Goal: Task Accomplishment & Management: Complete application form

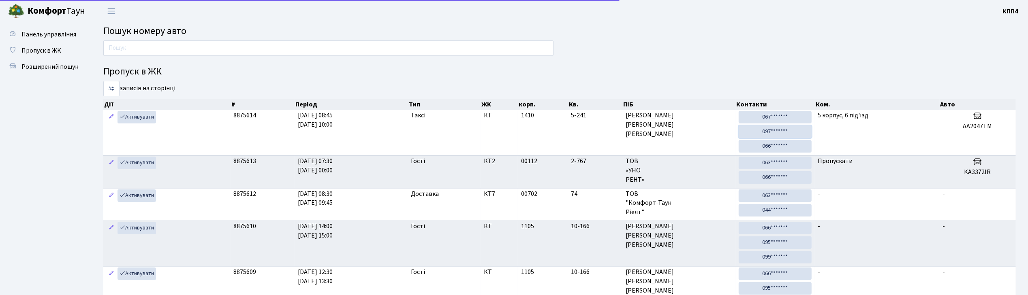
click at [764, 127] on link "097*******" at bounding box center [775, 132] width 73 height 13
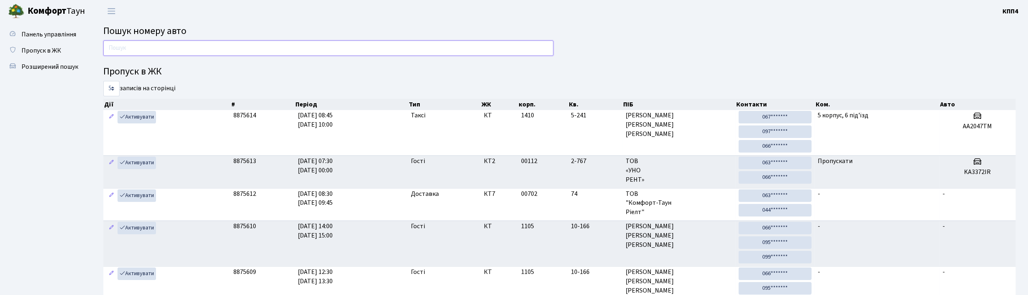
click at [182, 47] on input "text" at bounding box center [328, 48] width 450 height 15
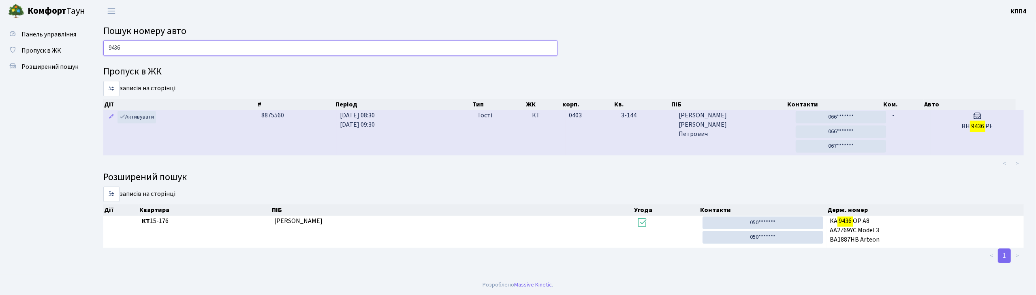
type input "9436"
click at [760, 130] on span "Шалієвський Олег Петрович" at bounding box center [734, 125] width 111 height 28
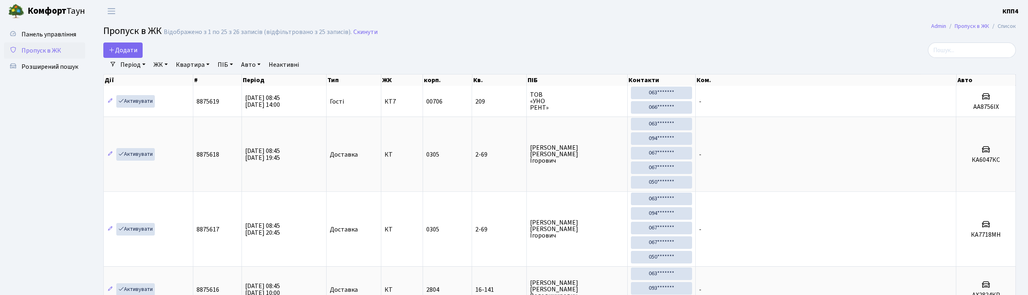
select select "25"
click at [132, 51] on span "Додати" at bounding box center [123, 50] width 29 height 9
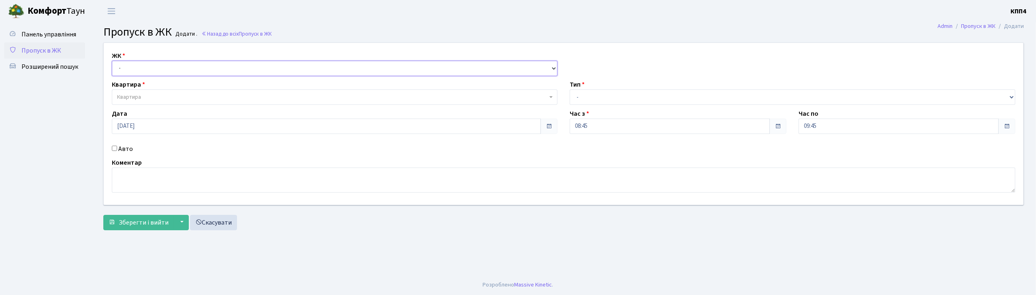
click at [125, 71] on select "- КТ, вул. Регенераторна, 4 КТ2, просп. Соборності, 17 КТ3, вул. Березнева, 16 …" at bounding box center [335, 68] width 446 height 15
select select "271"
click at [112, 61] on select "- КТ, вул. Регенераторна, 4 КТ2, просп. Соборності, 17 КТ3, вул. Березнева, 16 …" at bounding box center [335, 68] width 446 height 15
select select
click at [131, 97] on span "Квартира" at bounding box center [129, 97] width 24 height 8
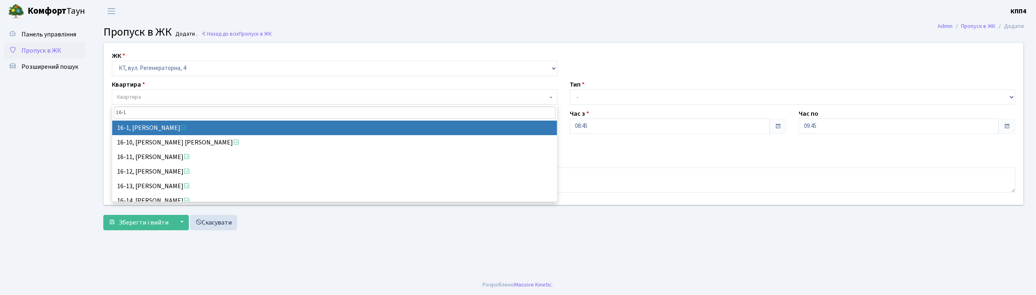
type input "16-1"
select select "8562"
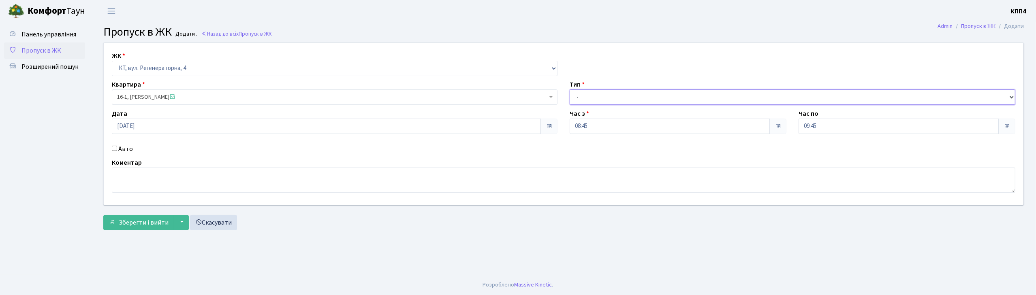
click at [600, 97] on select "- Доставка Таксі Гості Сервіс" at bounding box center [793, 97] width 446 height 15
select select "3"
click at [570, 90] on select "- Доставка Таксі Гості Сервіс" at bounding box center [793, 97] width 446 height 15
click at [125, 190] on textarea at bounding box center [564, 180] width 904 height 25
type textarea "ВСІХХХХ"
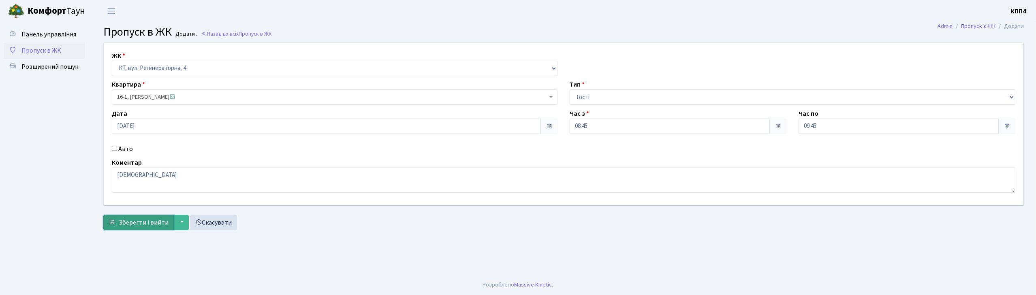
click at [134, 221] on span "Зберегти і вийти" at bounding box center [144, 222] width 50 height 9
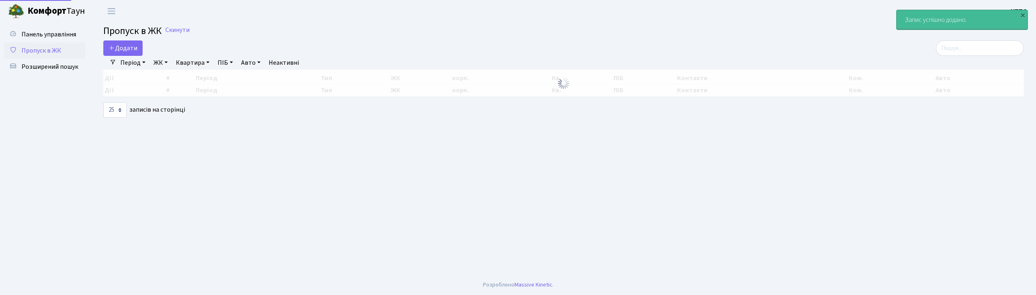
select select "25"
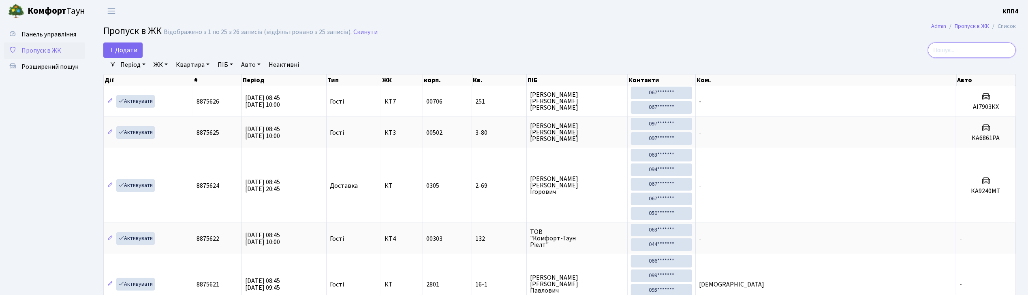
click at [949, 53] on input "search" at bounding box center [972, 50] width 88 height 15
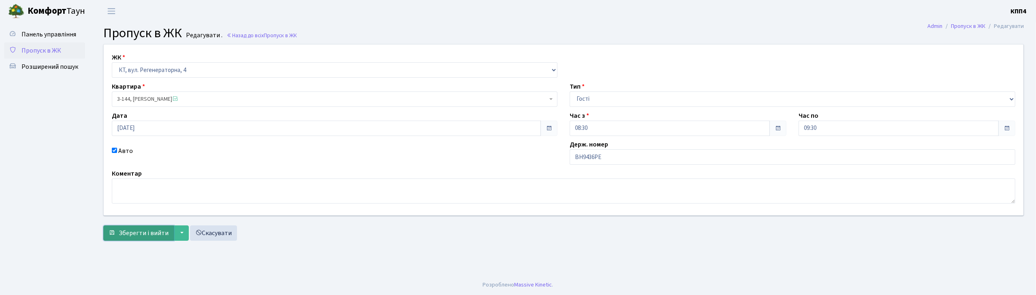
click at [135, 238] on span "Зберегти і вийти" at bounding box center [144, 233] width 50 height 9
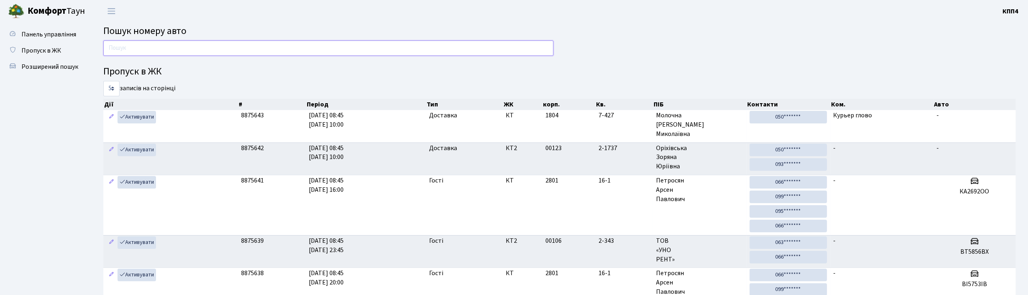
click at [128, 47] on input "text" at bounding box center [328, 48] width 450 height 15
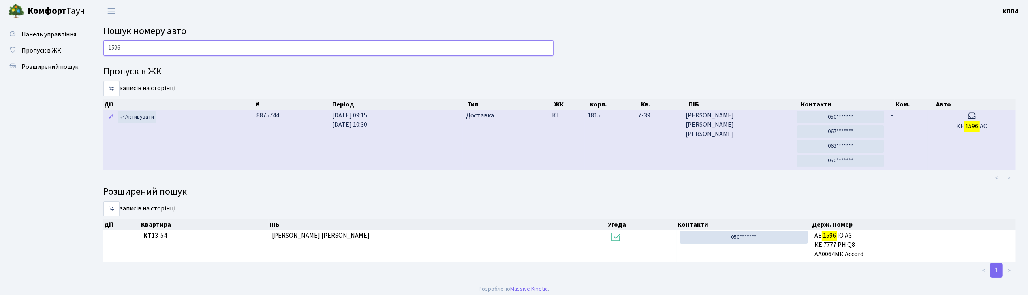
type input "1596"
click at [744, 137] on span "Рибак Андрій Олексійович" at bounding box center [738, 125] width 105 height 28
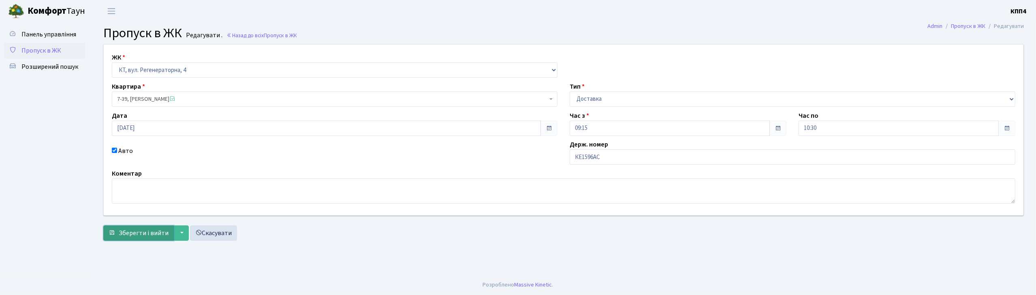
click at [145, 239] on button "Зберегти і вийти" at bounding box center [138, 233] width 71 height 15
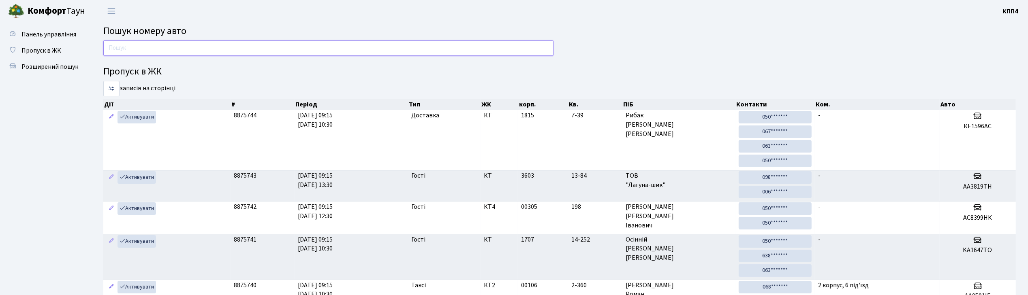
click at [140, 44] on input "text" at bounding box center [328, 48] width 450 height 15
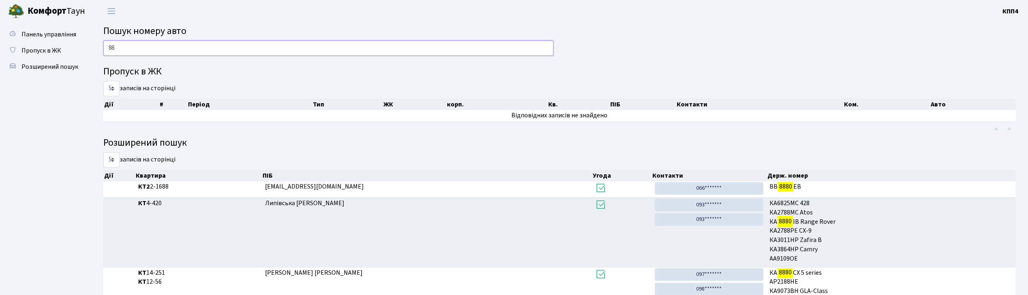
type input "8"
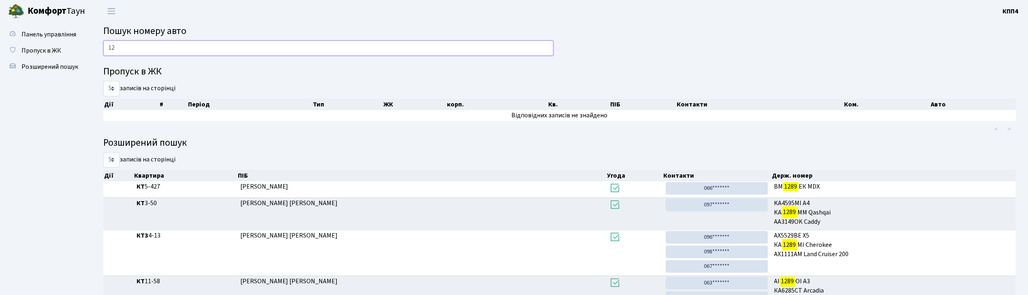
type input "1"
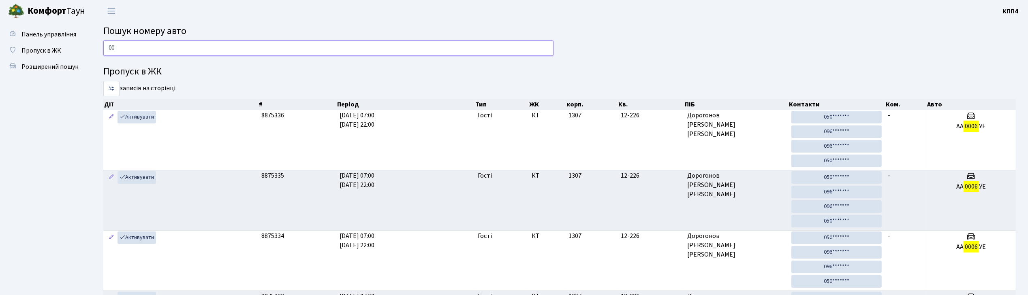
type input "0"
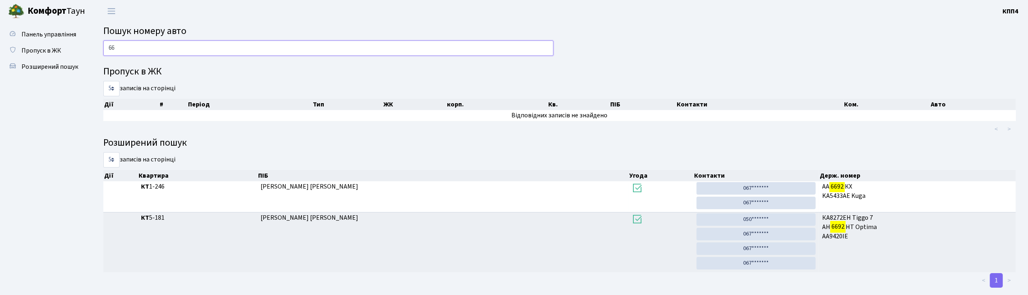
type input "6"
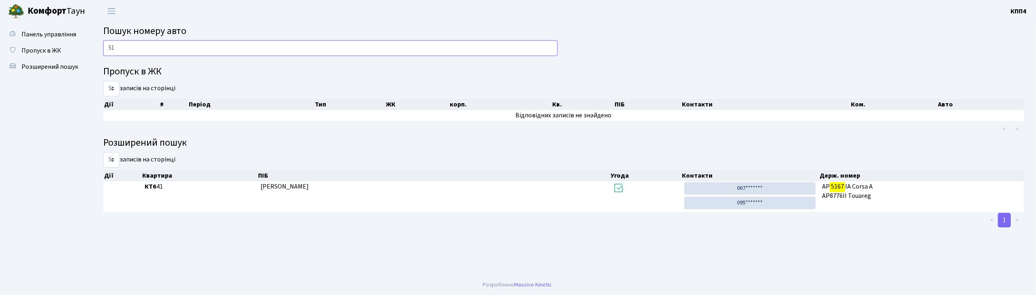
type input "5"
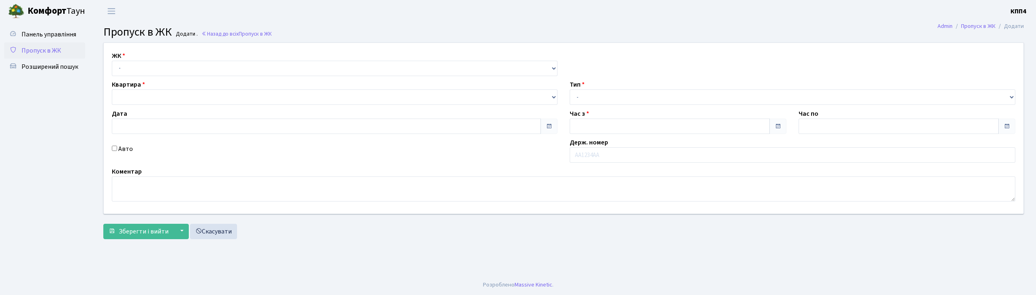
type input "[DATE]"
type input "09:45"
type input "11:00"
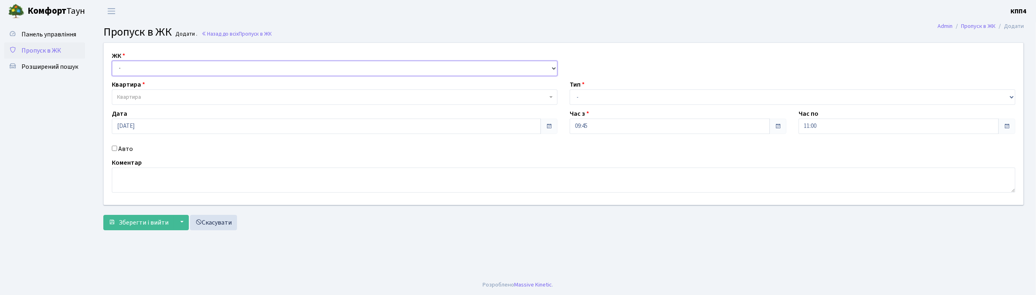
click at [134, 66] on select "- КТ, вул. Регенераторна, 4 КТ2, просп. [STREET_ADDRESS] [STREET_ADDRESS] [PERS…" at bounding box center [335, 68] width 446 height 15
select select "271"
click at [112, 61] on select "- КТ, вул. Регенераторна, 4 КТ2, просп. [STREET_ADDRESS] [STREET_ADDRESS] [PERS…" at bounding box center [335, 68] width 446 height 15
select select
click at [137, 98] on span "Квартира" at bounding box center [129, 97] width 24 height 8
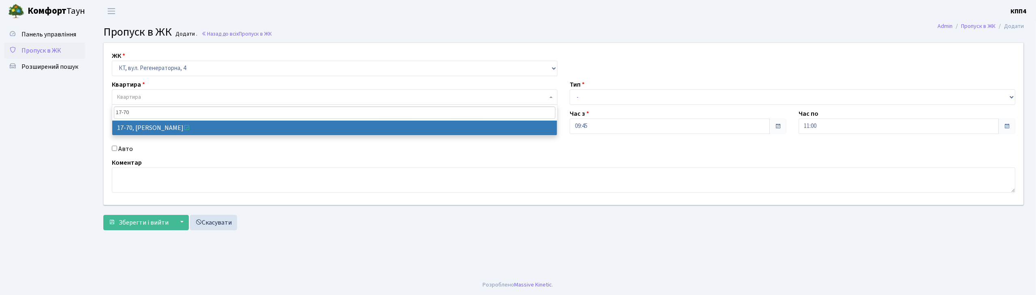
type input "17-70"
select select "9024"
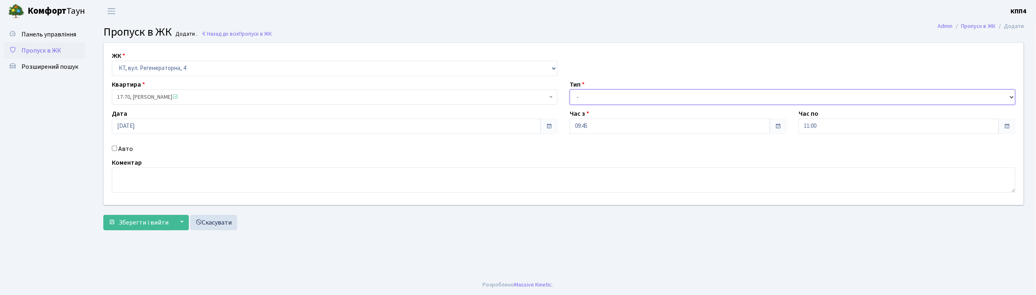
click at [584, 103] on select "- Доставка Таксі Гості Сервіс" at bounding box center [793, 97] width 446 height 15
select select "1"
click at [570, 90] on select "- Доставка Таксі Гості Сервіс" at bounding box center [793, 97] width 446 height 15
click at [147, 221] on span "Зберегти і вийти" at bounding box center [144, 222] width 50 height 9
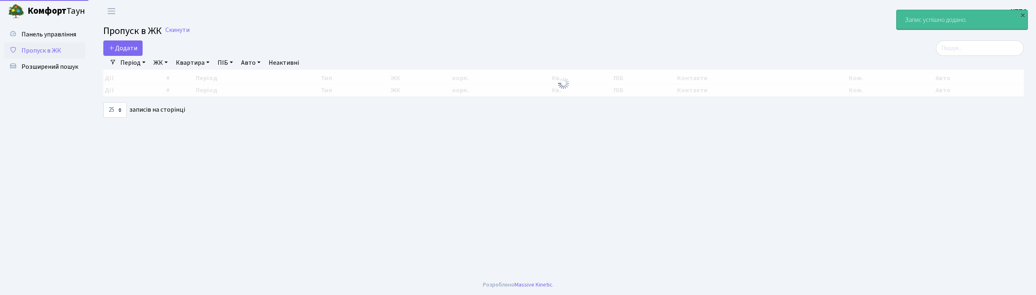
select select "25"
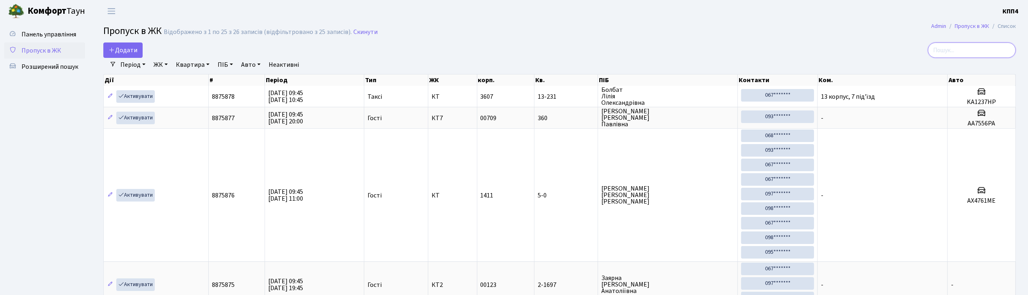
click at [945, 49] on input "search" at bounding box center [972, 50] width 88 height 15
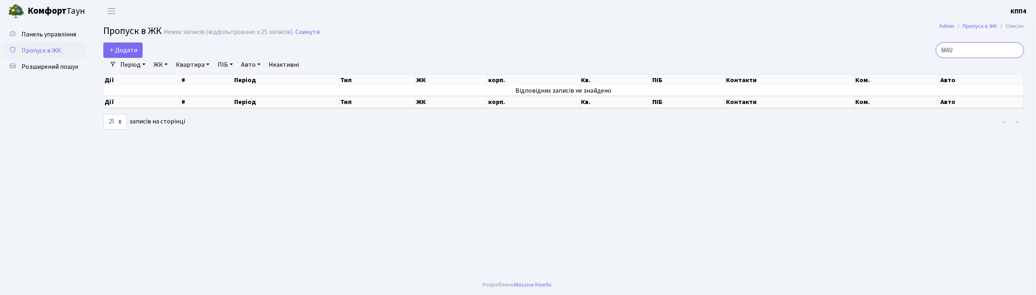
type input "6692"
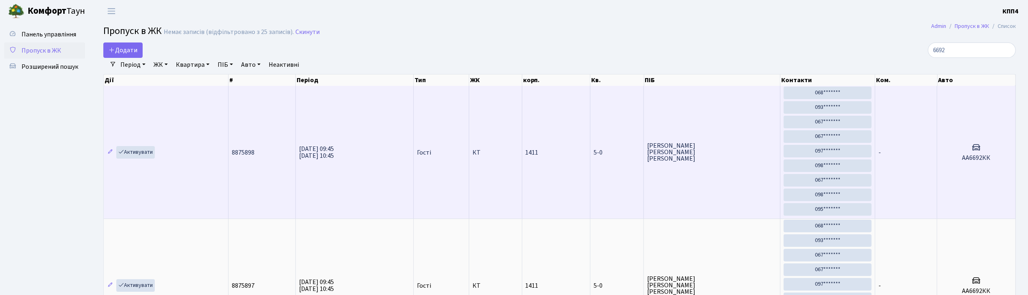
click at [908, 151] on td "-" at bounding box center [906, 152] width 62 height 133
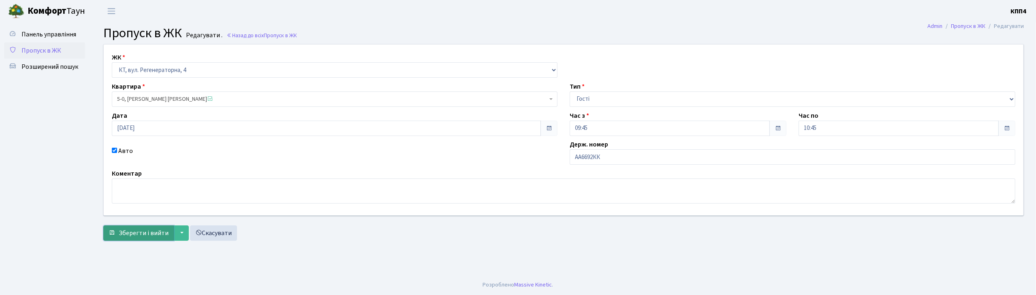
click at [129, 235] on span "Зберегти і вийти" at bounding box center [144, 233] width 50 height 9
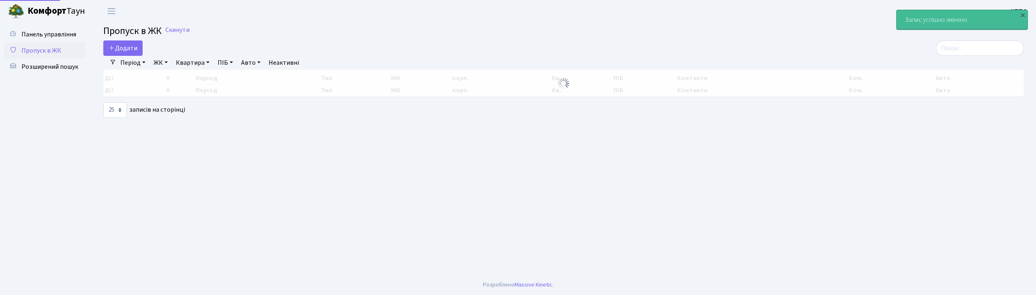
select select "25"
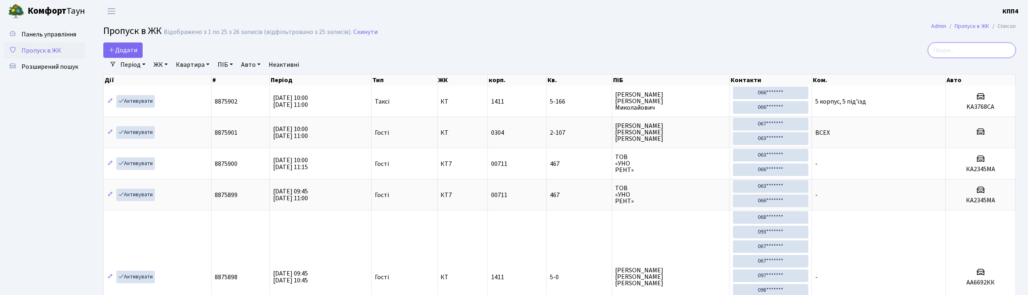
drag, startPoint x: 949, startPoint y: 49, endPoint x: 941, endPoint y: 53, distance: 8.7
click at [949, 49] on input "search" at bounding box center [972, 50] width 88 height 15
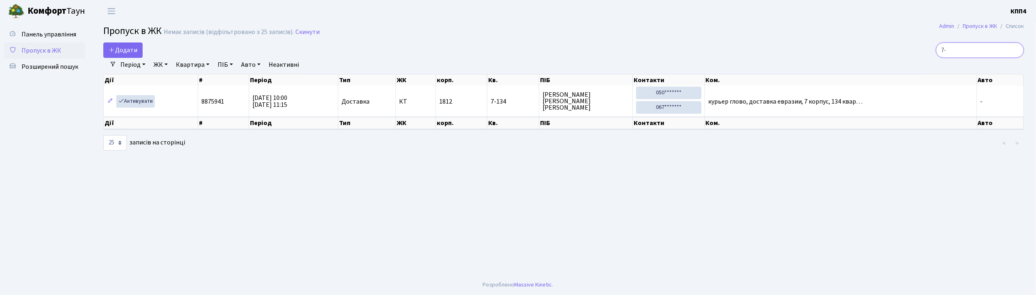
type input "7"
